Goal: Task Accomplishment & Management: Use online tool/utility

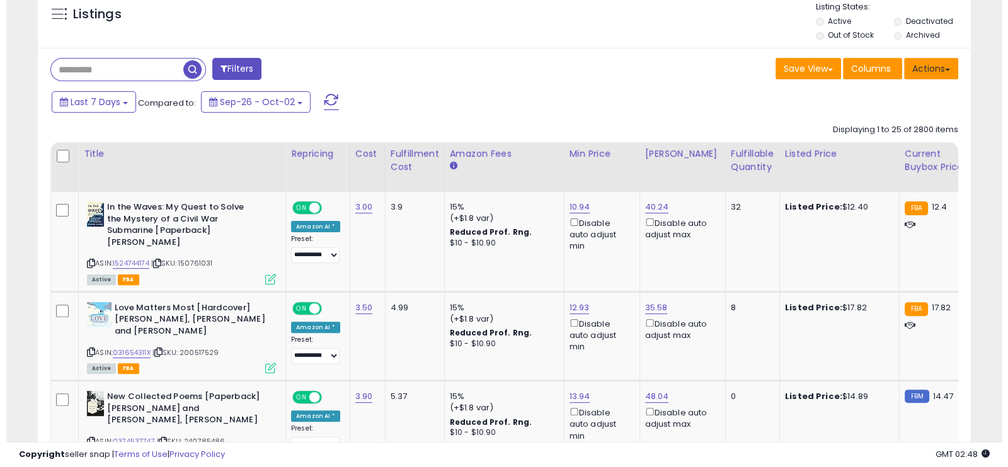
scroll to position [258, 540]
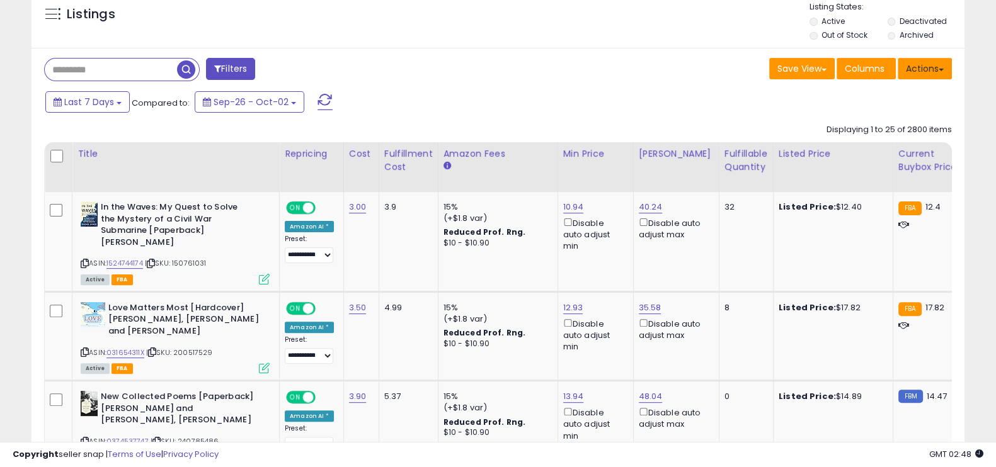
click at [932, 68] on button "Actions" at bounding box center [924, 68] width 54 height 21
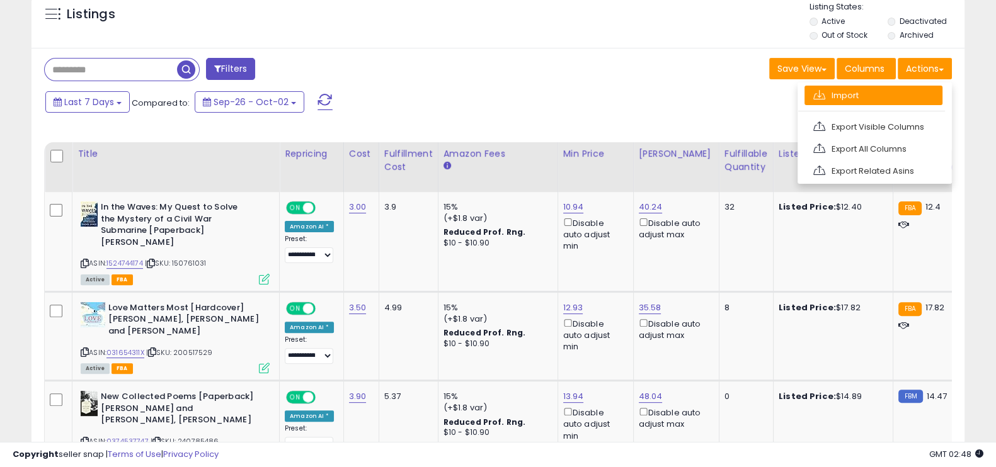
click at [857, 90] on link "Import" at bounding box center [873, 96] width 138 height 20
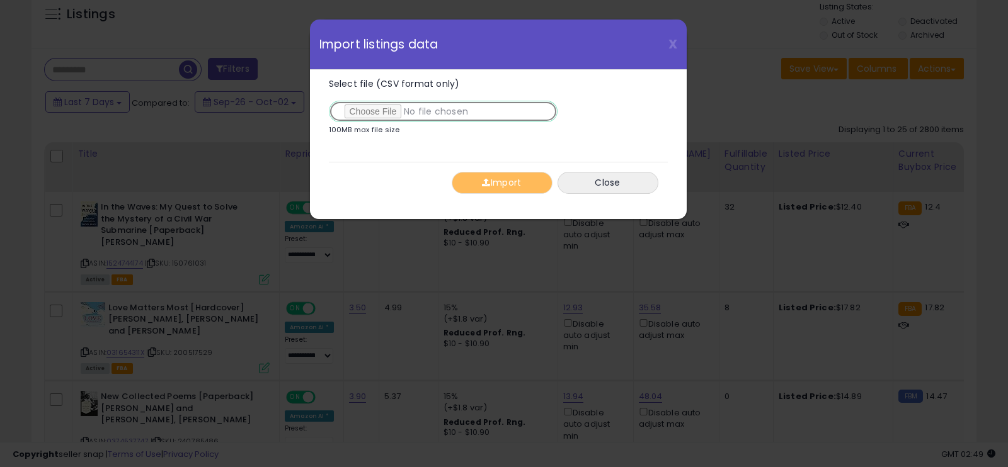
click at [460, 115] on input "Select file (CSV format only)" at bounding box center [443, 111] width 229 height 21
type input "**********"
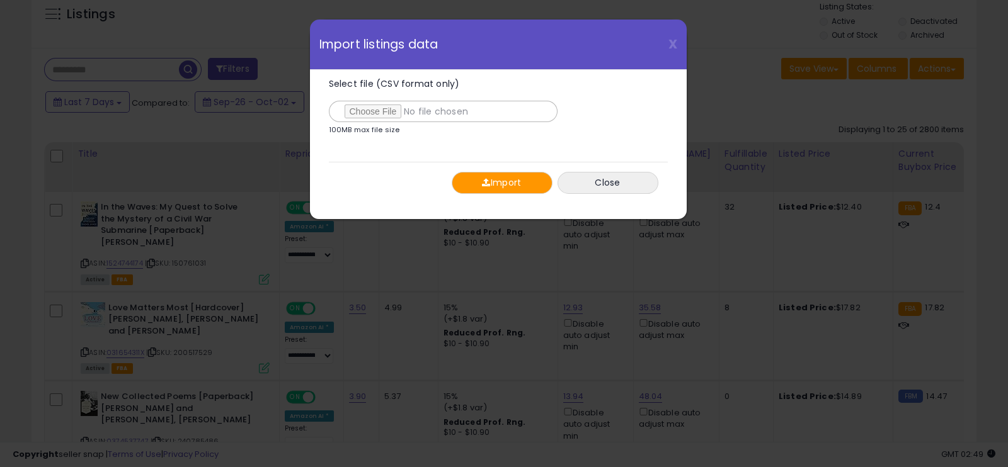
click at [523, 189] on button "Import" at bounding box center [502, 183] width 101 height 22
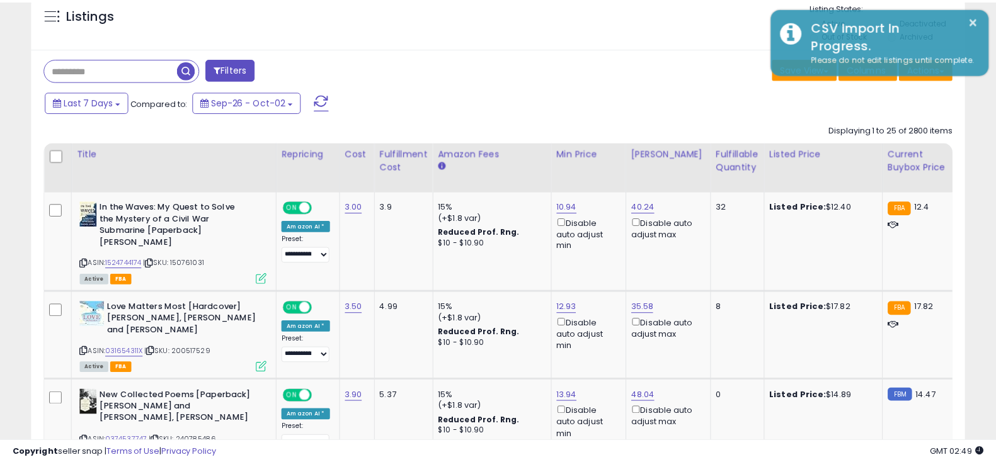
scroll to position [629512, 629229]
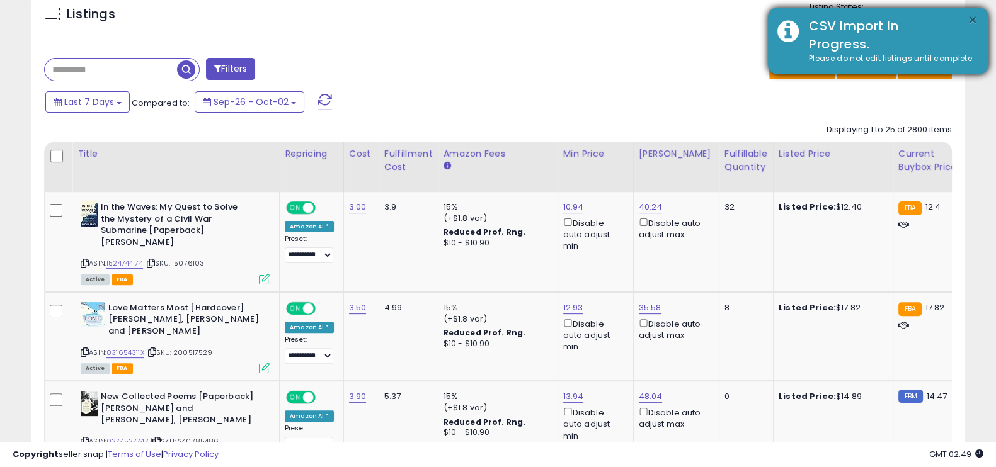
click at [973, 14] on button "×" at bounding box center [972, 21] width 10 height 16
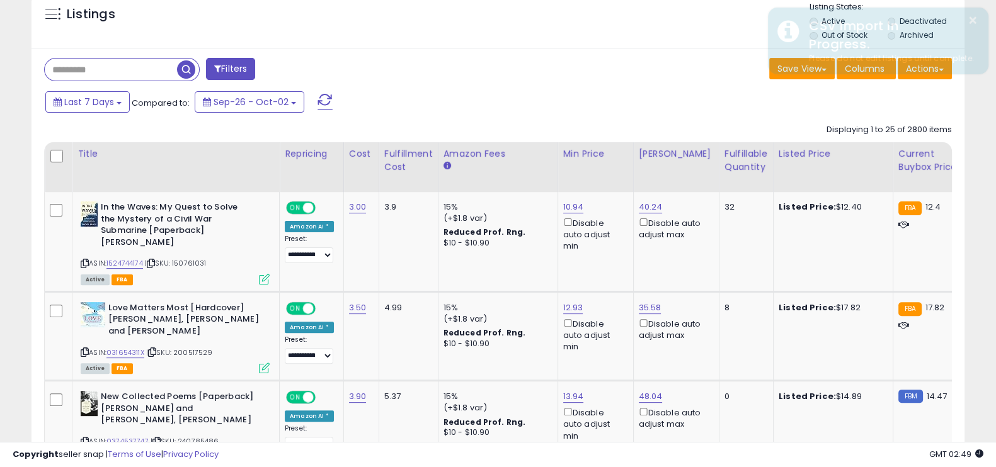
click at [497, 26] on div "Listings" at bounding box center [497, 22] width 933 height 43
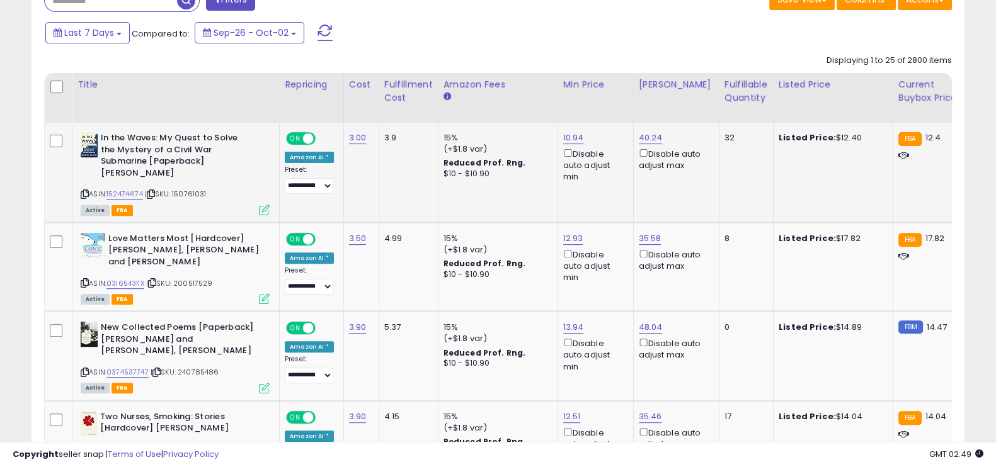
scroll to position [0, 0]
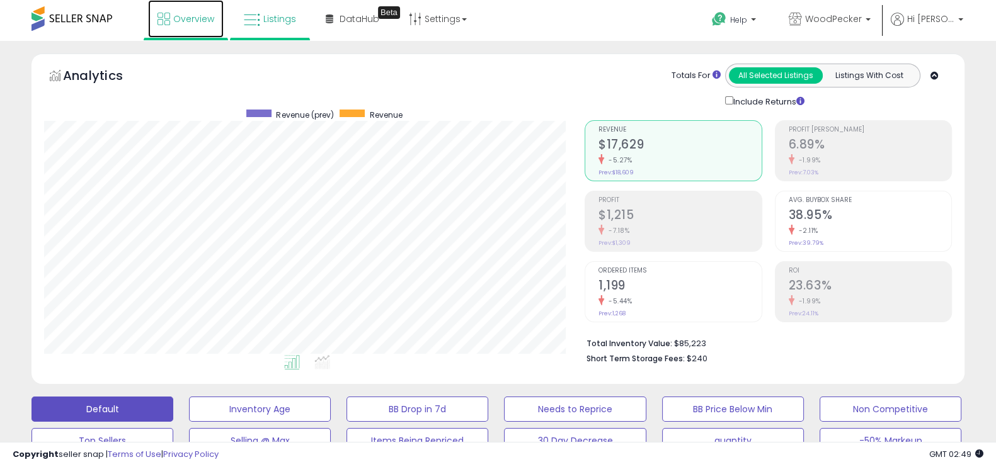
click at [198, 17] on span "Overview" at bounding box center [193, 19] width 41 height 13
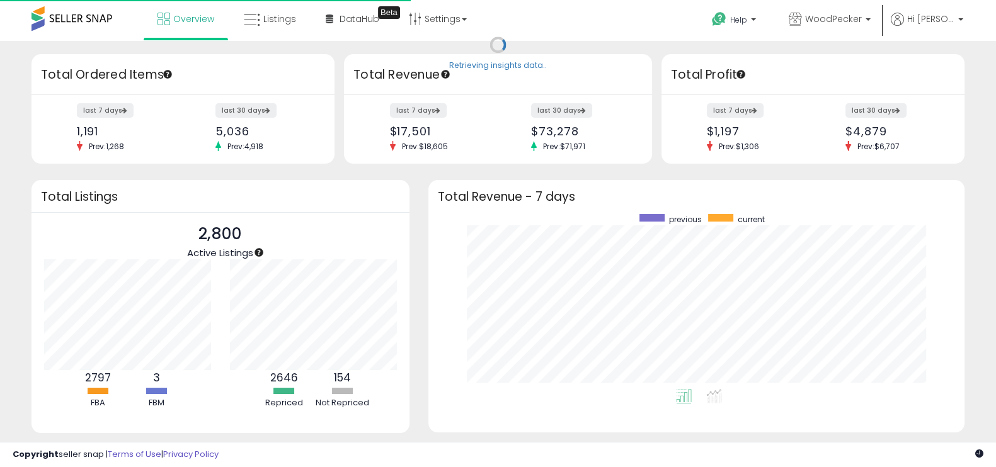
scroll to position [174, 510]
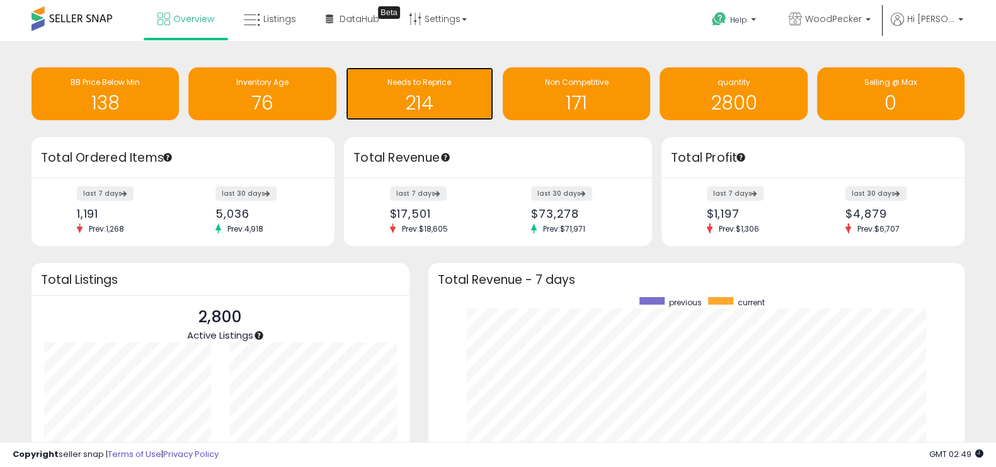
click at [421, 104] on h1 "214" at bounding box center [419, 103] width 135 height 21
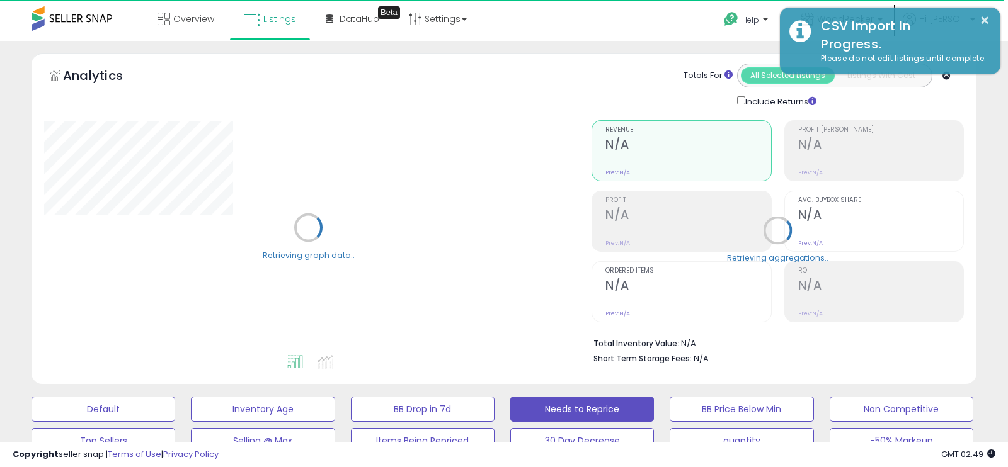
select select "**"
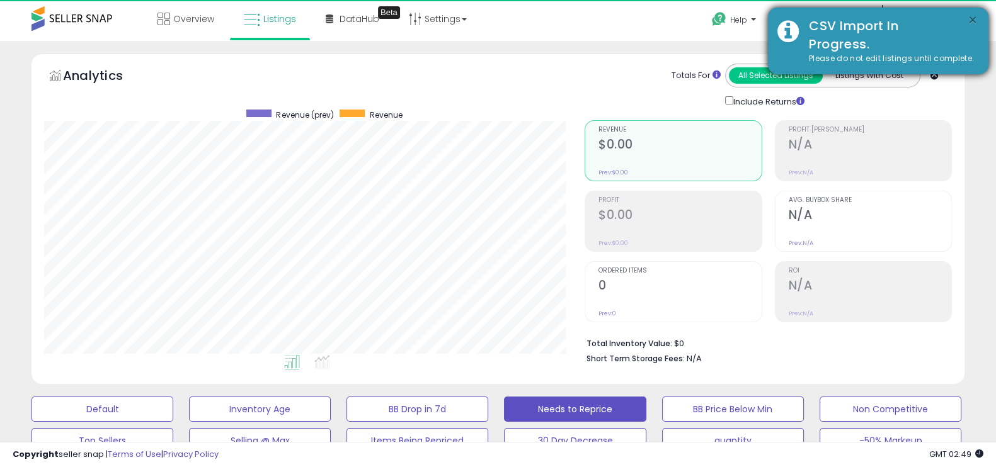
scroll to position [258, 540]
click at [975, 15] on button "×" at bounding box center [972, 21] width 10 height 16
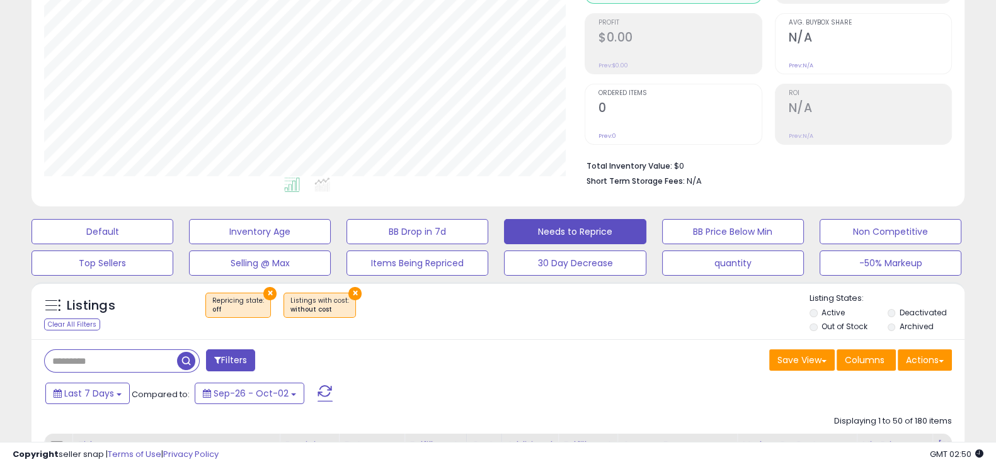
scroll to position [0, 0]
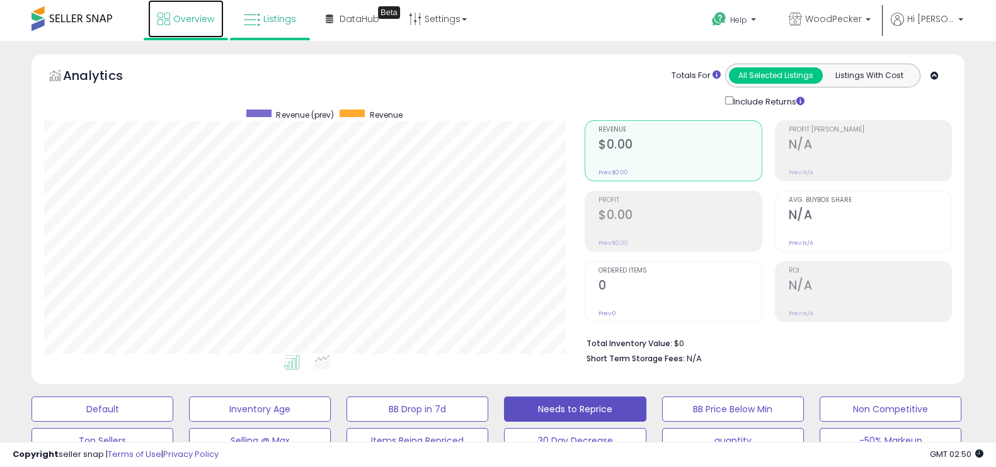
click at [193, 23] on span "Overview" at bounding box center [193, 19] width 41 height 13
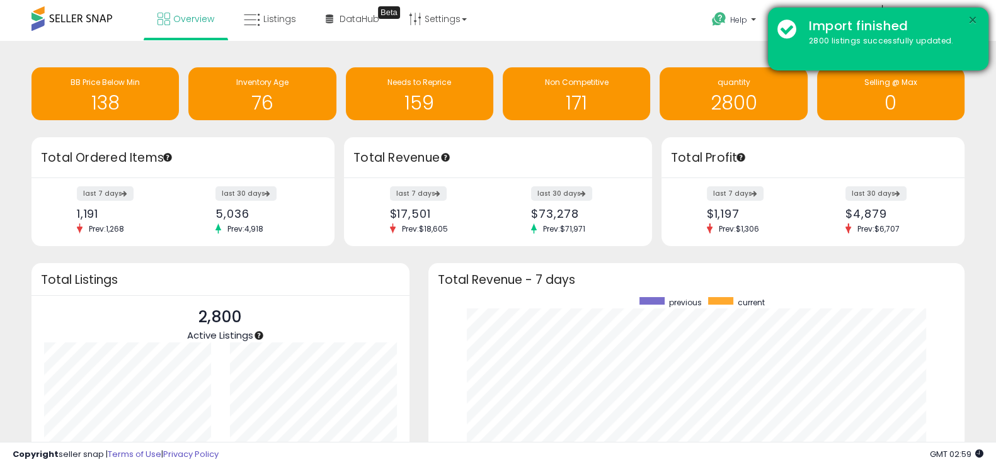
click at [970, 17] on button "×" at bounding box center [972, 21] width 10 height 16
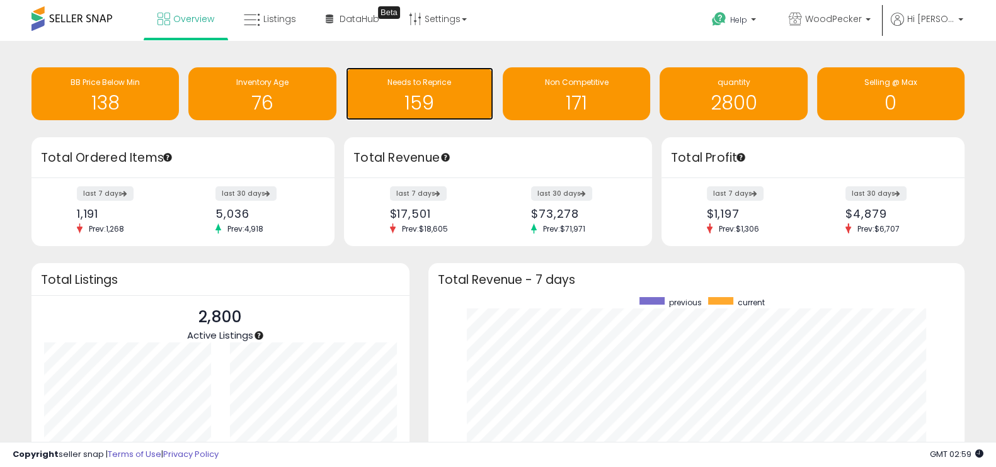
click at [398, 100] on h1 "159" at bounding box center [419, 103] width 135 height 21
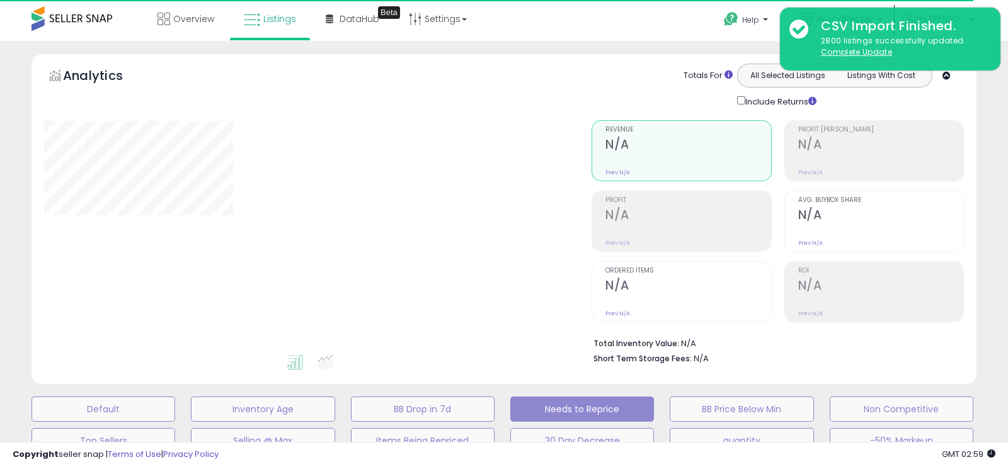
click at [800, 26] on div "CSV Import Finished. 2800 listings successfully updated. Complete Update" at bounding box center [890, 39] width 220 height 63
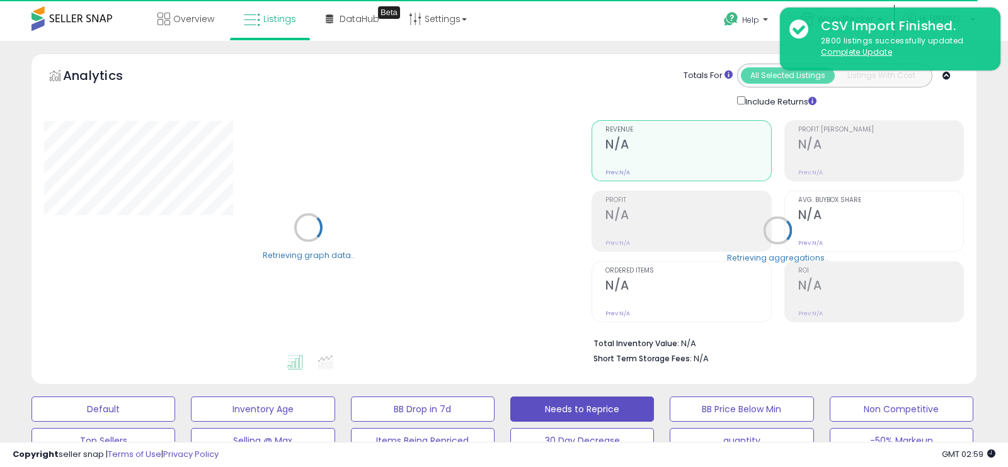
select select "**"
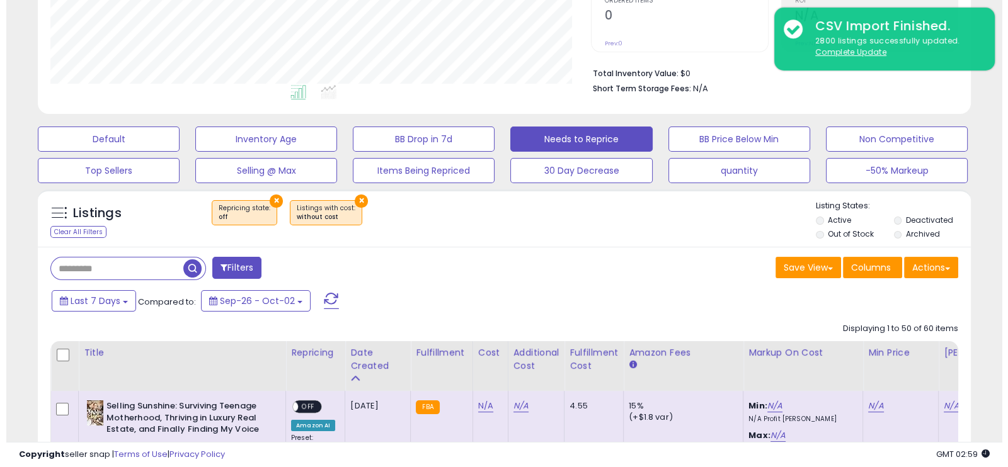
scroll to position [268, 0]
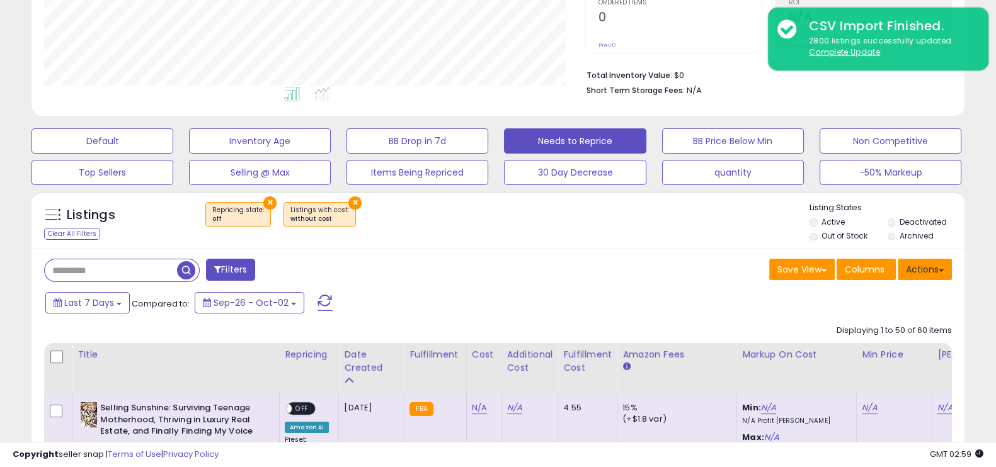
click at [933, 261] on button "Actions" at bounding box center [924, 269] width 54 height 21
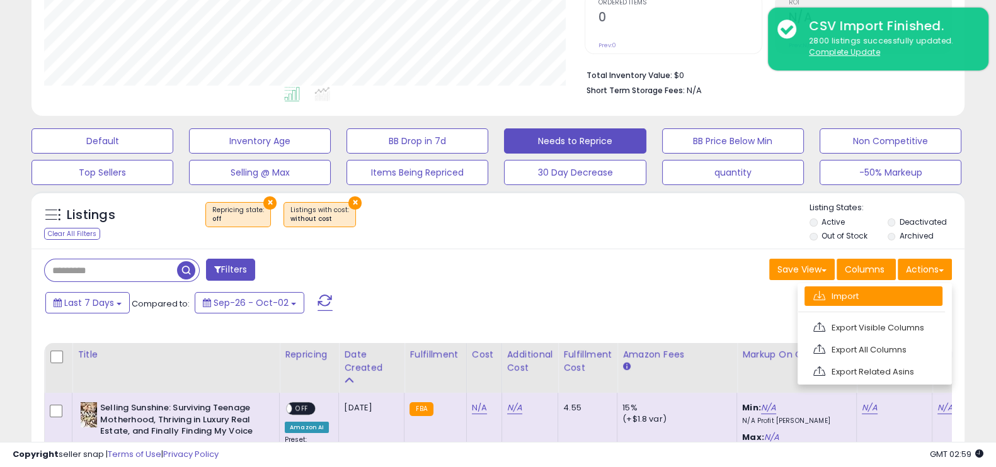
click at [863, 290] on link "Import" at bounding box center [873, 297] width 138 height 20
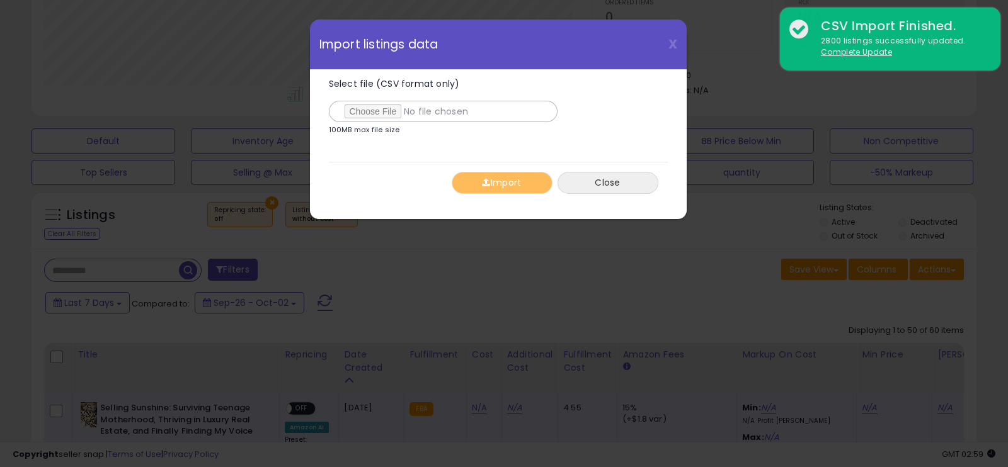
click at [626, 187] on button "Close" at bounding box center [607, 183] width 101 height 22
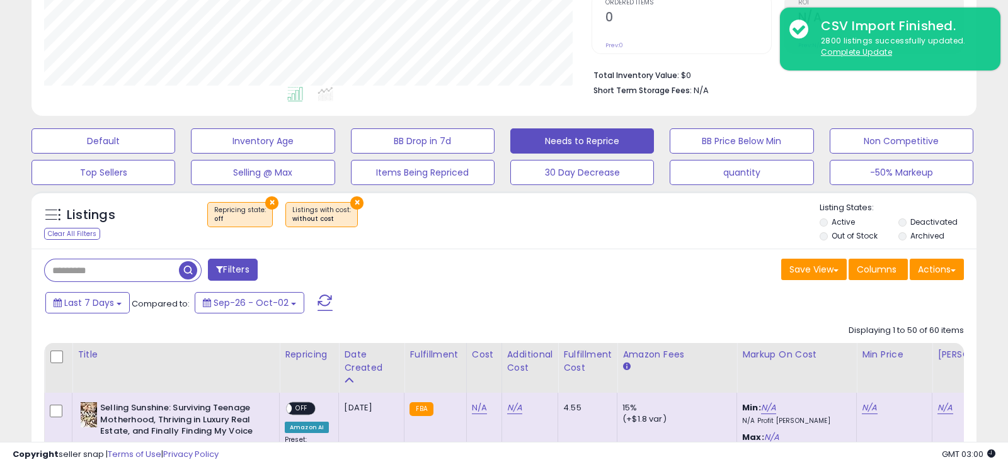
scroll to position [629512, 629229]
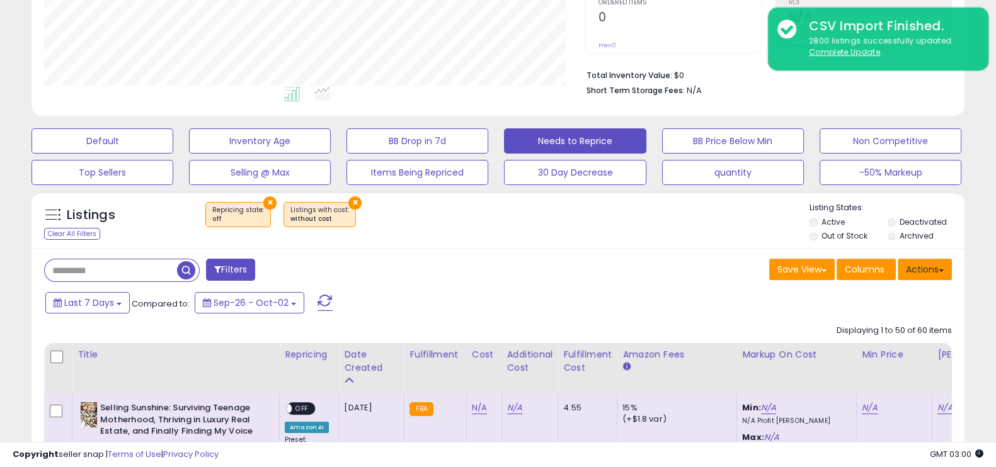
click at [923, 263] on button "Actions" at bounding box center [924, 269] width 54 height 21
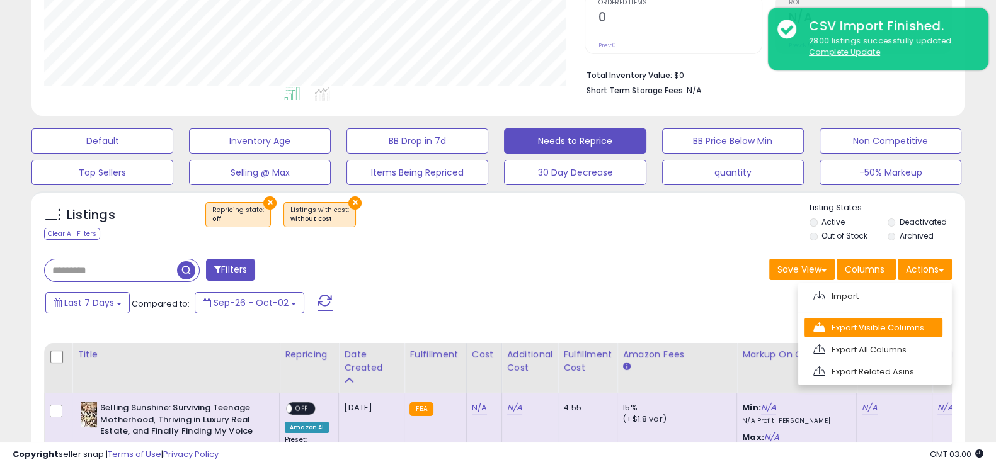
click at [847, 329] on link "Export Visible Columns" at bounding box center [873, 328] width 138 height 20
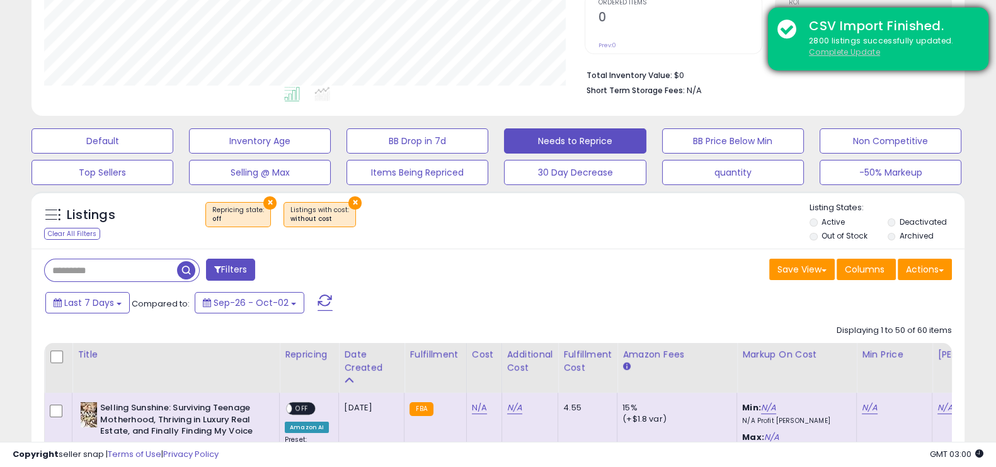
click at [839, 54] on u "Complete Update" at bounding box center [844, 52] width 71 height 11
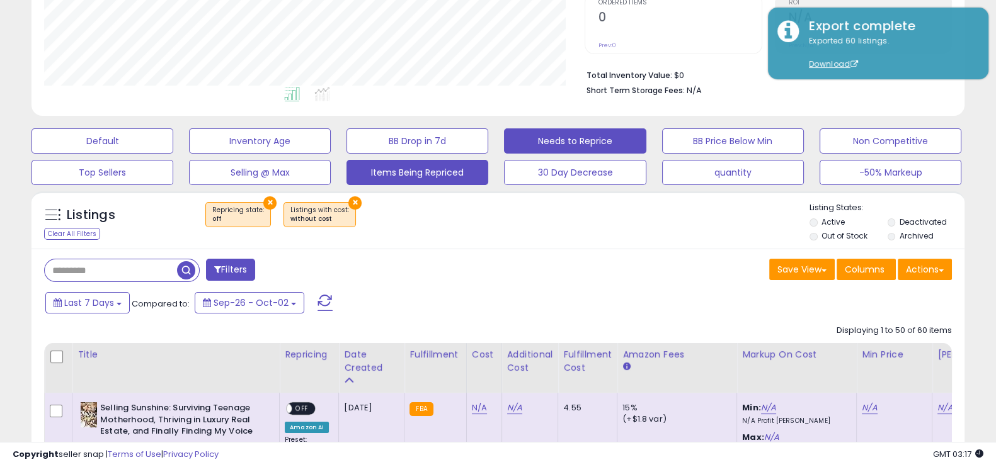
scroll to position [0, 0]
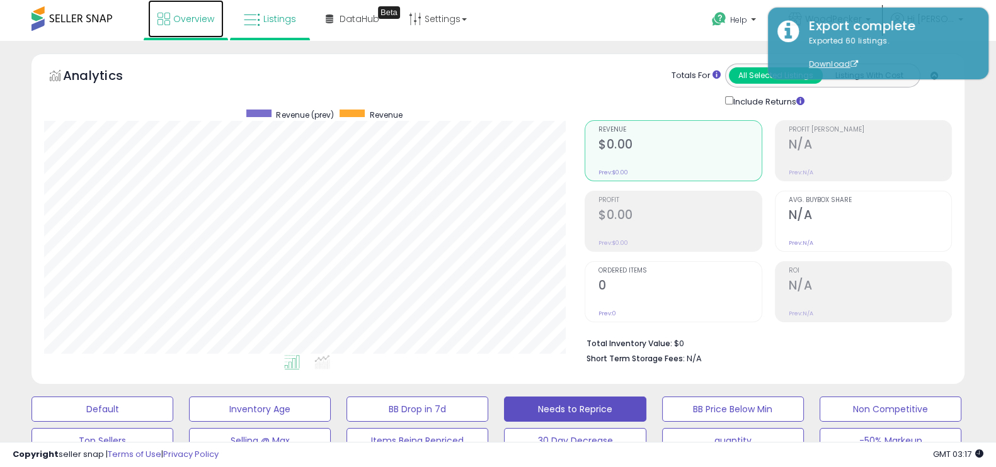
click at [195, 13] on span "Overview" at bounding box center [193, 19] width 41 height 13
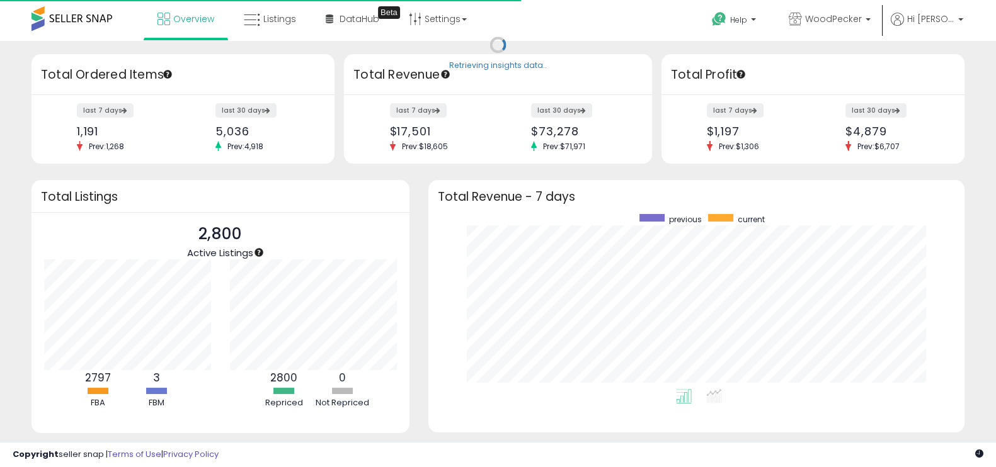
scroll to position [174, 510]
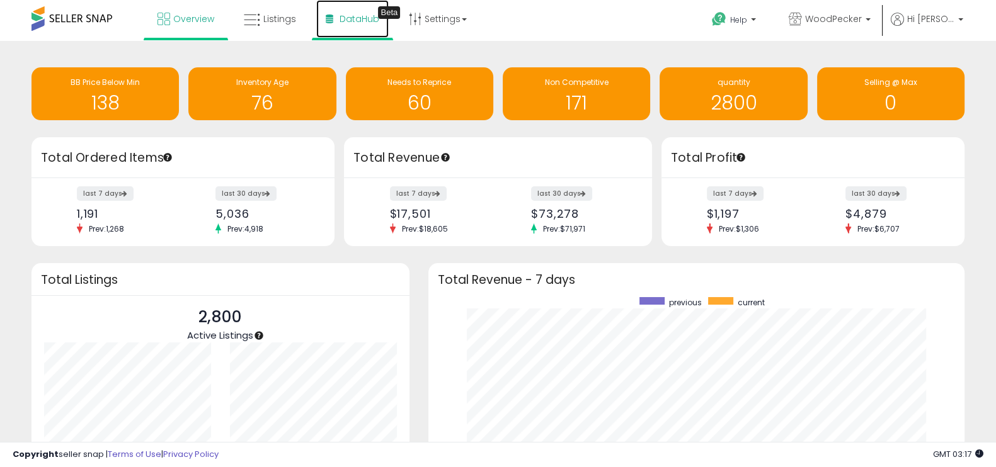
click at [351, 14] on span "DataHub" at bounding box center [359, 19] width 40 height 13
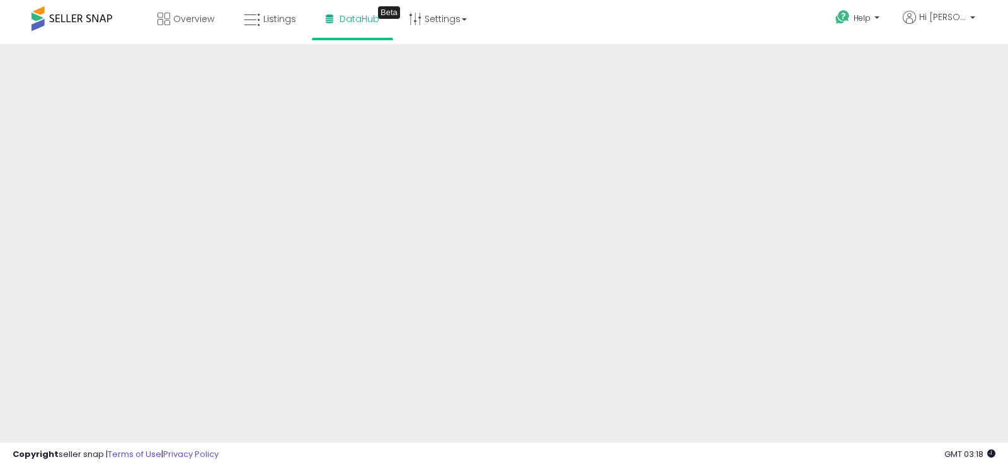
click at [79, 21] on span at bounding box center [71, 18] width 81 height 25
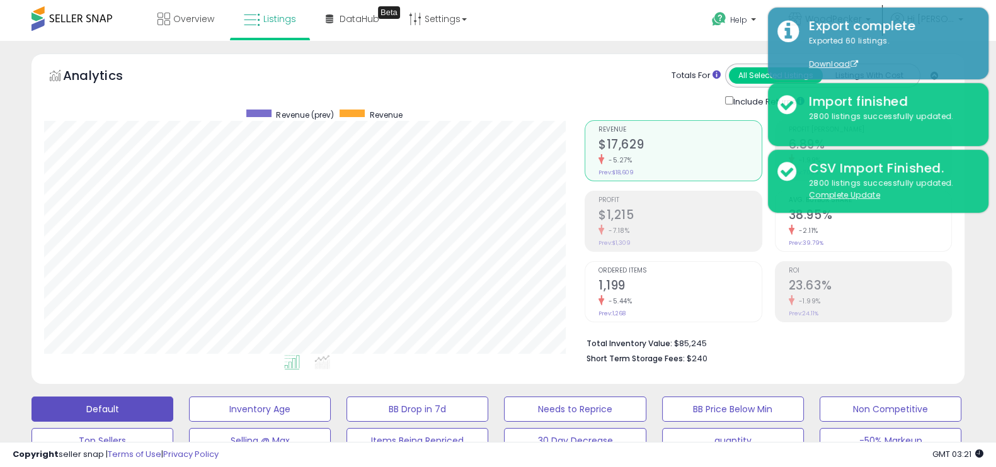
scroll to position [258, 540]
